Goal: Task Accomplishment & Management: Manage account settings

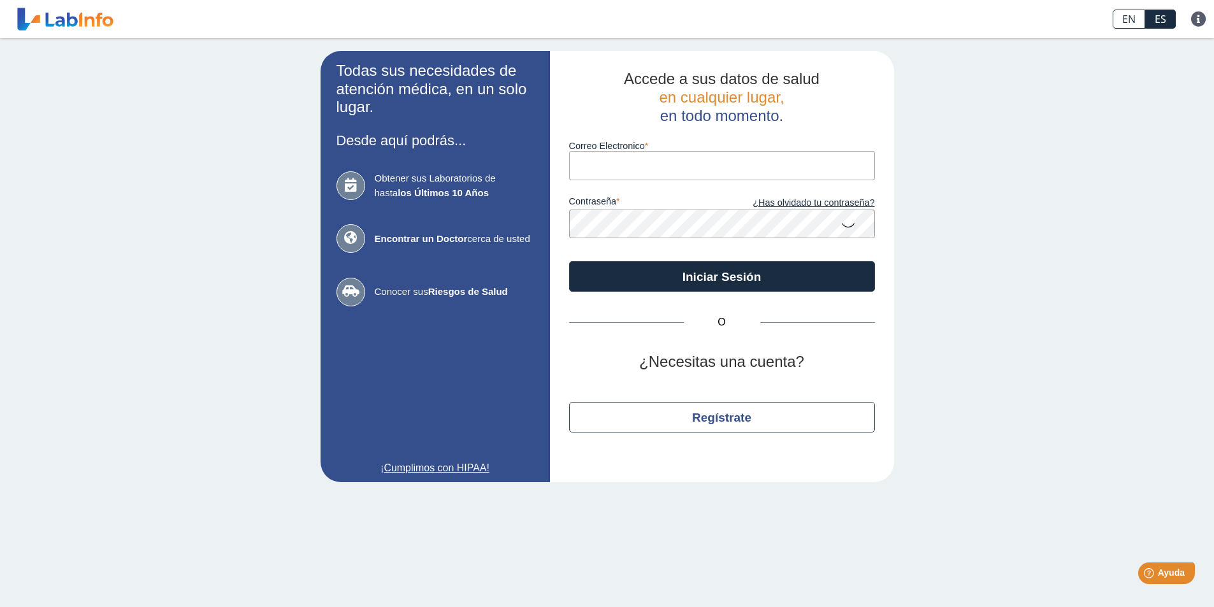
click at [728, 164] on input "Correo Electronico" at bounding box center [722, 165] width 306 height 29
type input "[EMAIL_ADDRESS][DOMAIN_NAME]"
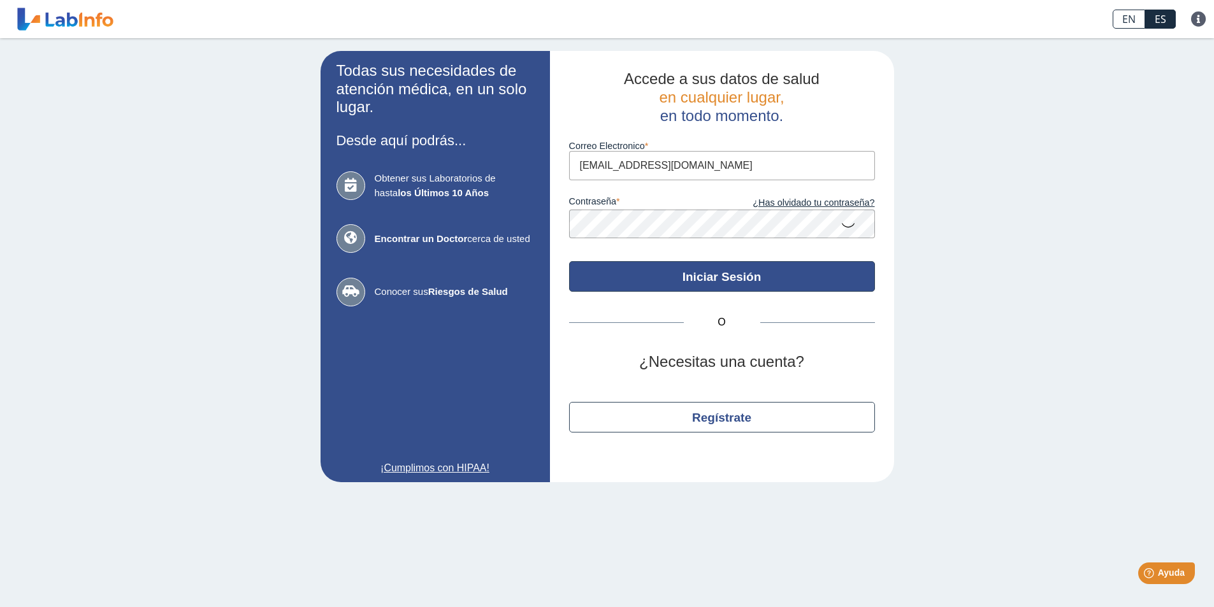
click at [730, 280] on button "Iniciar Sesión" at bounding box center [722, 276] width 306 height 31
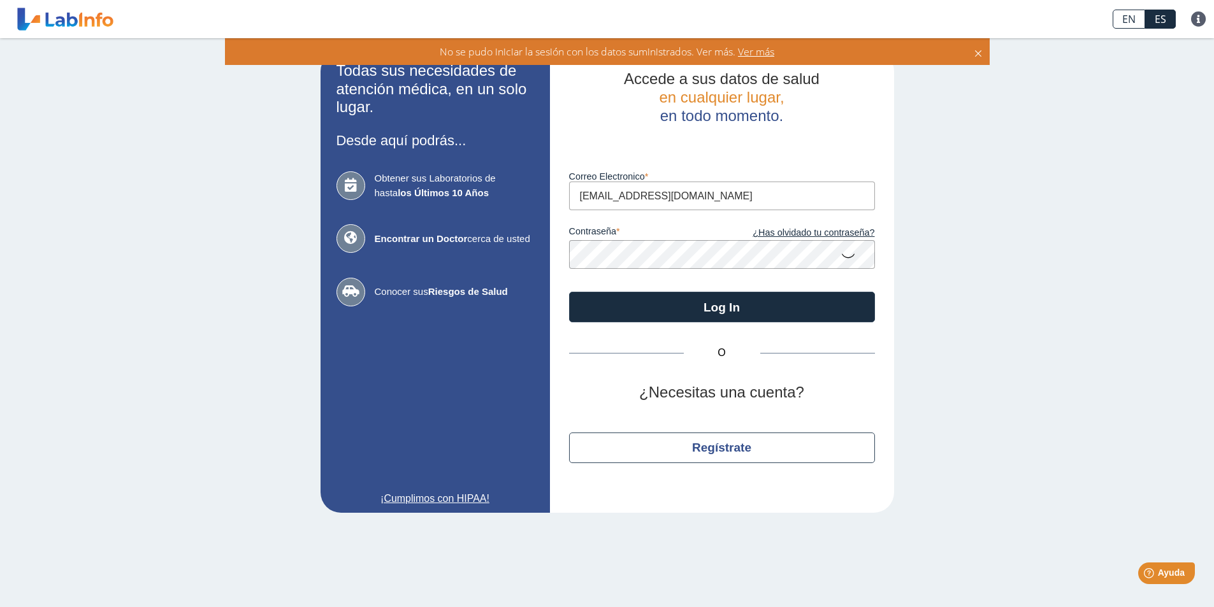
click at [852, 255] on icon at bounding box center [847, 255] width 15 height 25
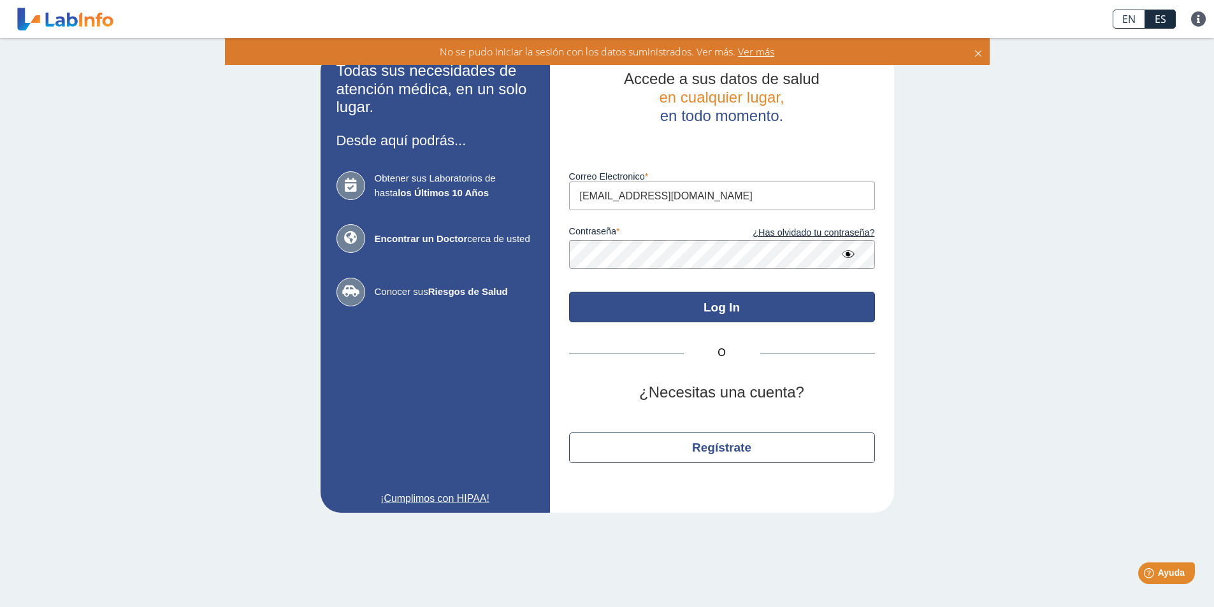
click at [722, 298] on button "Log In" at bounding box center [722, 307] width 306 height 31
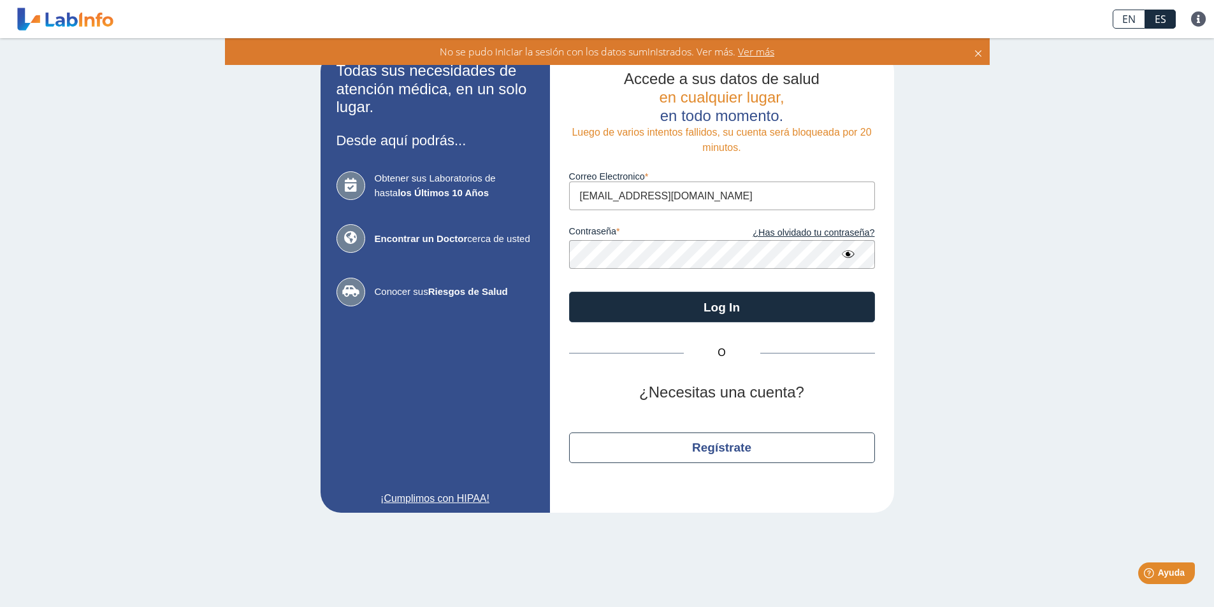
click at [497, 246] on app-login "Todas sus necesidades de atención médica, en un solo lugar. Desde aquí podrás..…" at bounding box center [606, 282] width 573 height 462
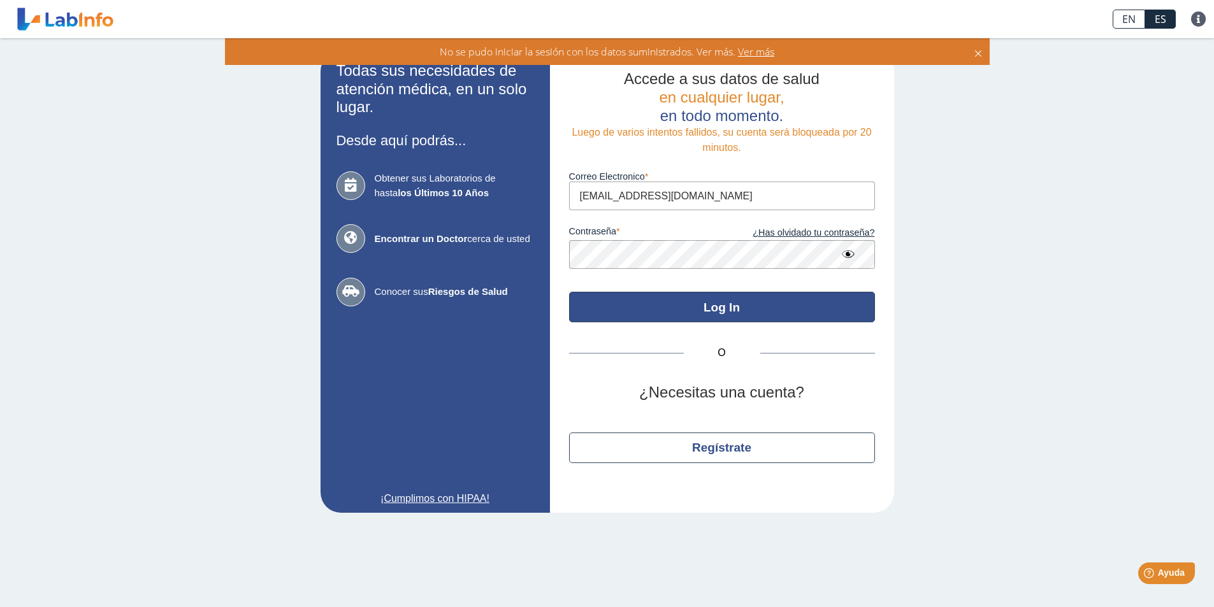
click at [680, 301] on button "Log In" at bounding box center [722, 307] width 306 height 31
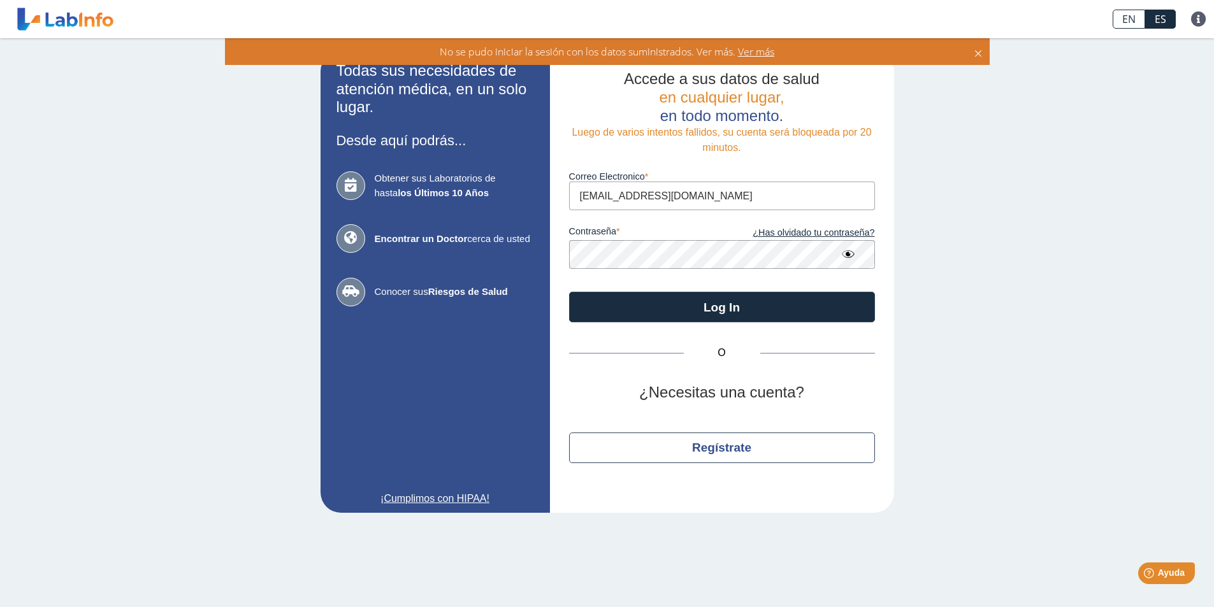
click at [203, 356] on div "Todas sus necesidades de atención médica, en un solo lugar. Desde aquí podrás..…" at bounding box center [607, 281] width 1214 height 487
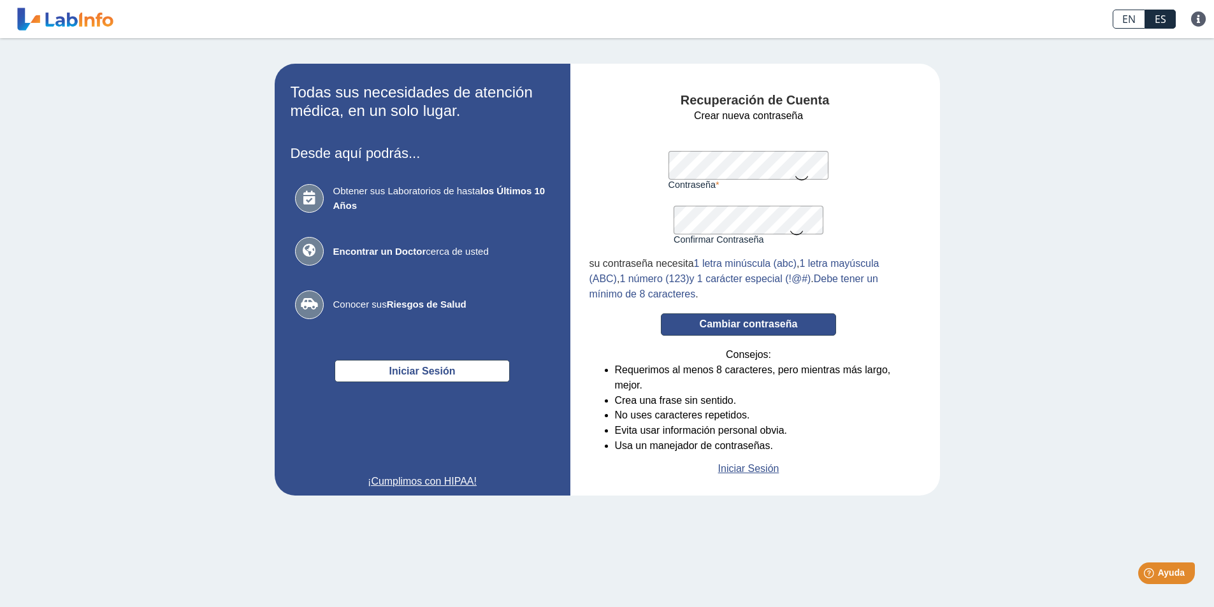
click at [757, 330] on button "Cambiar contraseña" at bounding box center [748, 324] width 175 height 22
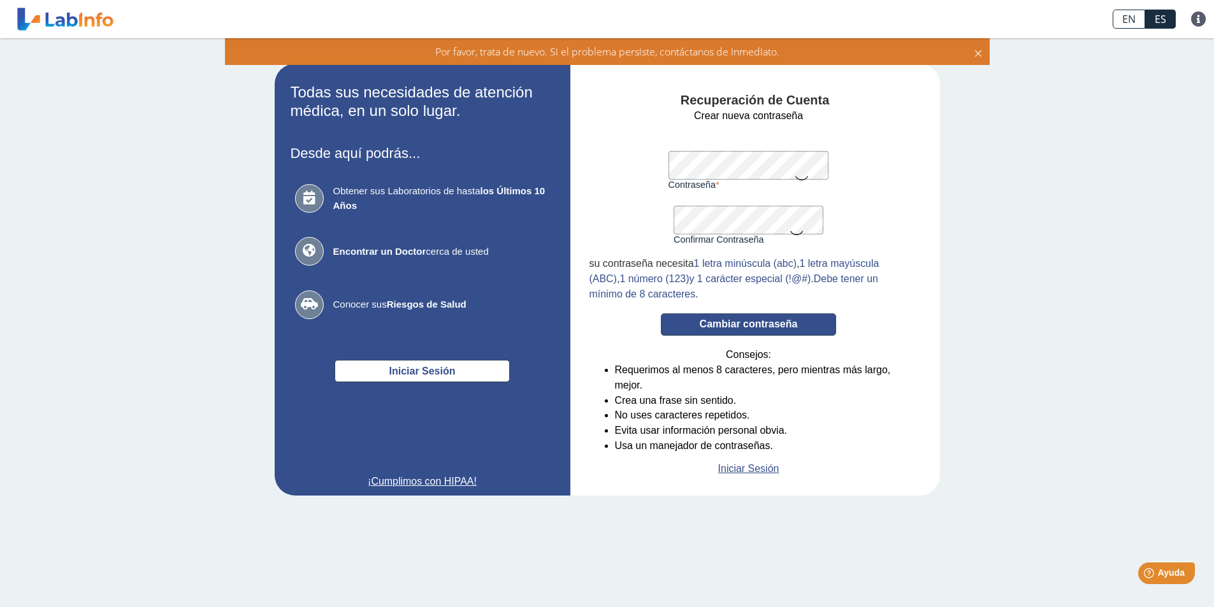
click at [776, 323] on button "Cambiar contraseña" at bounding box center [748, 324] width 175 height 22
click at [594, 166] on form "Crear nueva contraseña Contraseña Una contraseña válida es requerida Confirmar …" at bounding box center [748, 292] width 319 height 368
click at [597, 217] on form "Crear nueva contraseña Contraseña Una contraseña válida es requerida Confirmar …" at bounding box center [748, 292] width 319 height 368
click at [744, 326] on button "Cambiar contraseña" at bounding box center [748, 324] width 175 height 22
